Goal: Use online tool/utility: Utilize a website feature to perform a specific function

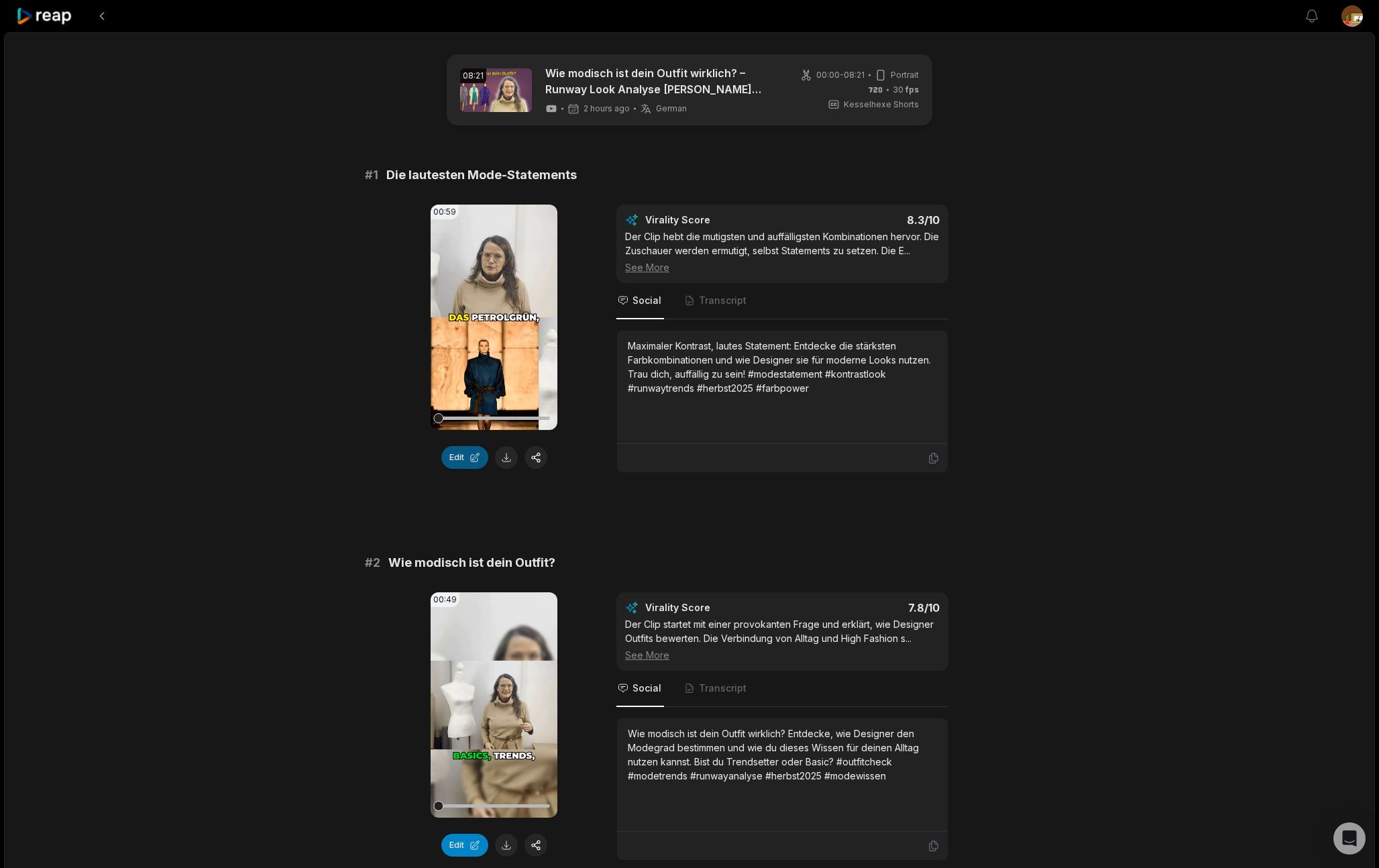
click at [461, 462] on button "Edit" at bounding box center [464, 457] width 47 height 23
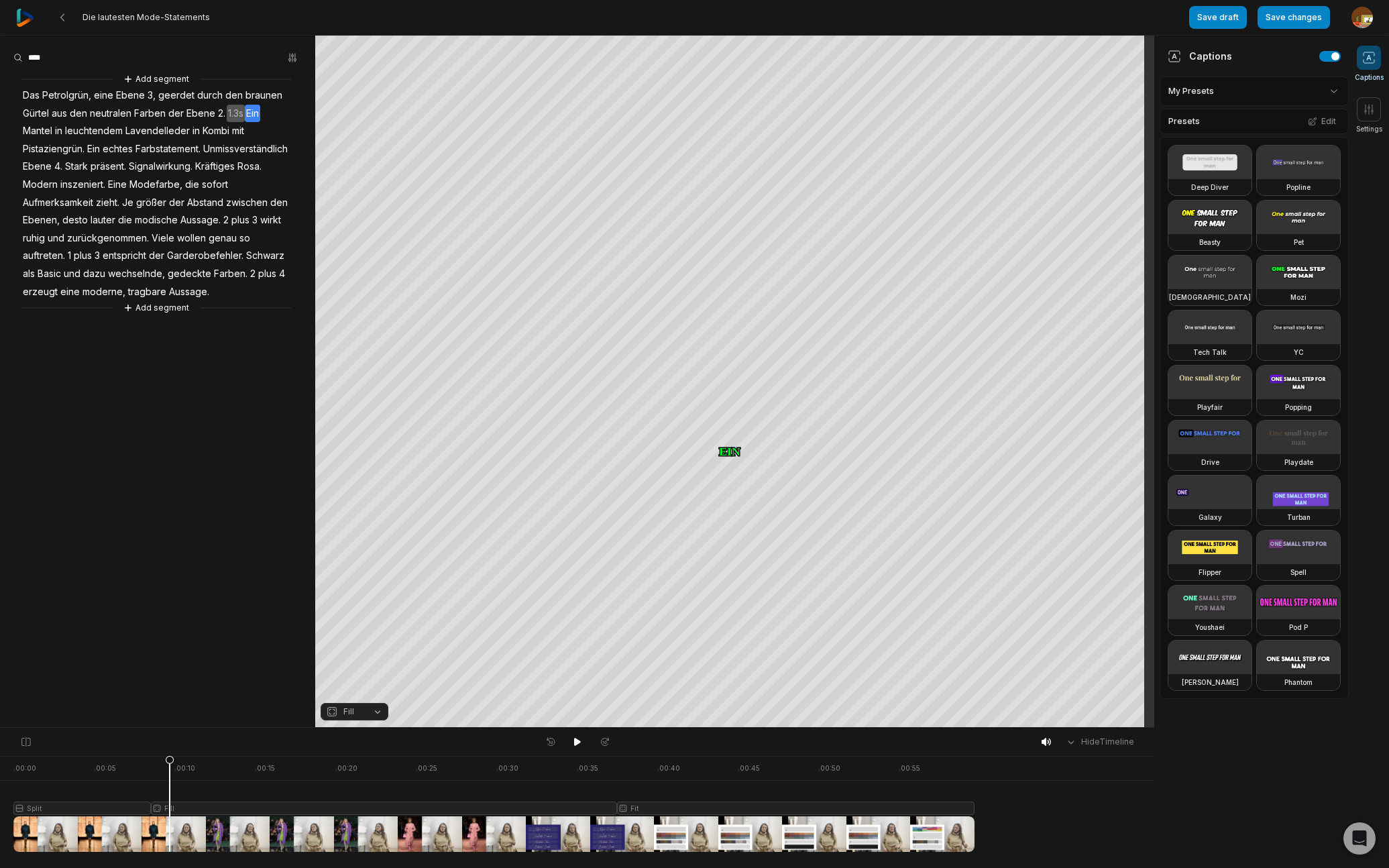
drag, startPoint x: 15, startPoint y: 761, endPoint x: 170, endPoint y: 761, distance: 155.0
click at [170, 761] on icon at bounding box center [170, 807] width 8 height 102
